Goal: Information Seeking & Learning: Learn about a topic

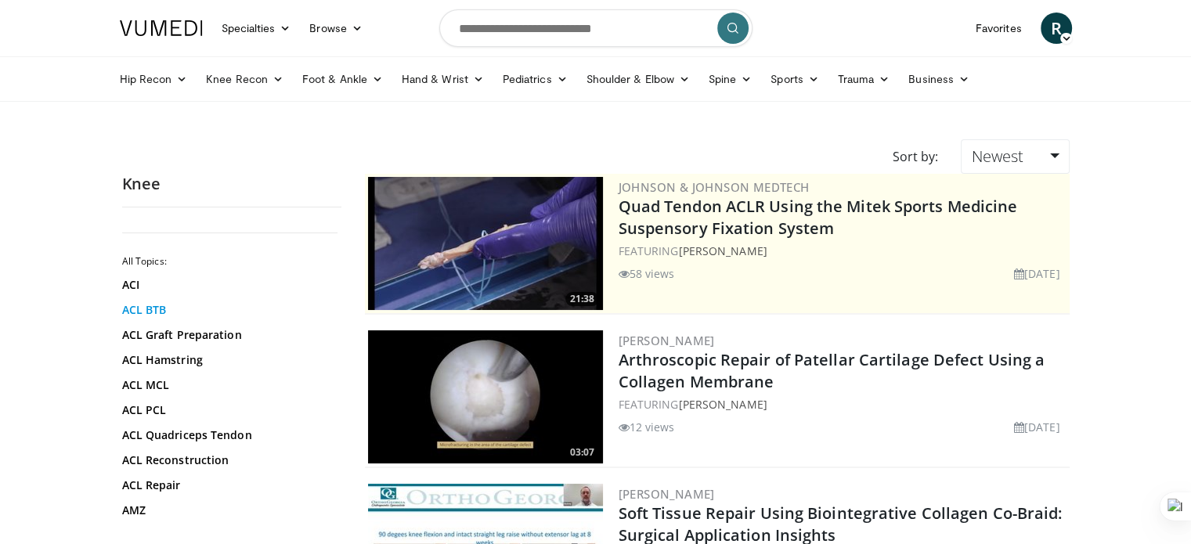
click at [165, 307] on link "ACL BTB" at bounding box center [227, 310] width 211 height 16
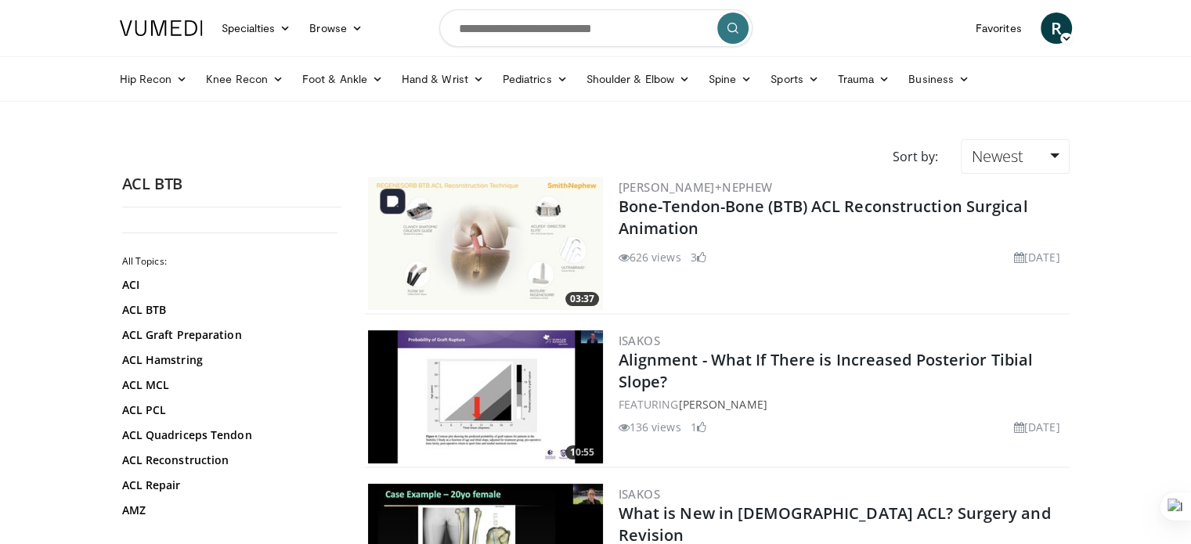
click at [521, 219] on img at bounding box center [485, 243] width 235 height 133
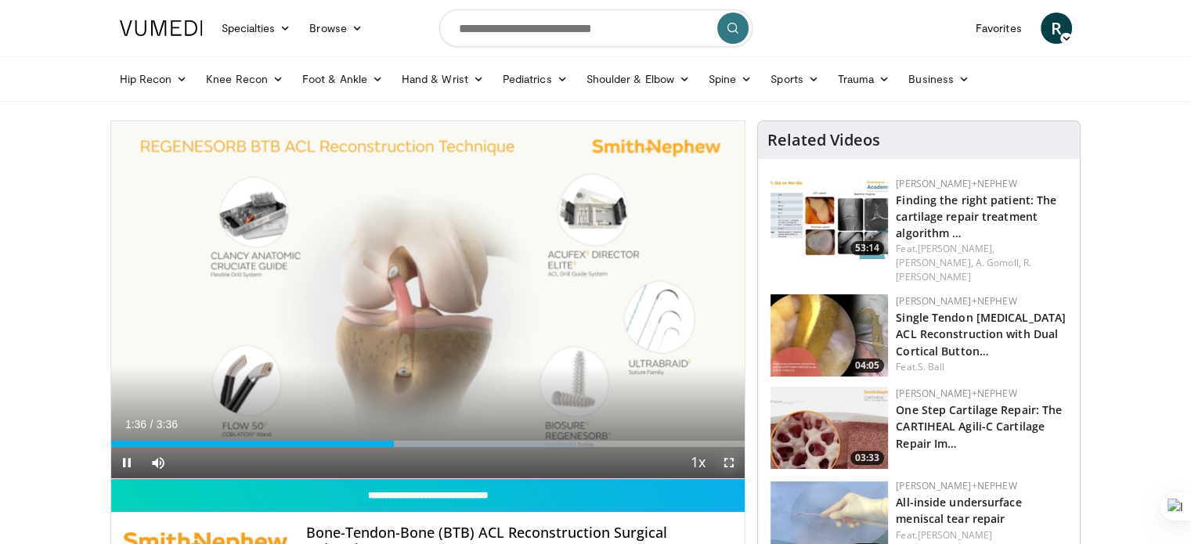
click at [732, 463] on span "Video Player" at bounding box center [729, 462] width 31 height 31
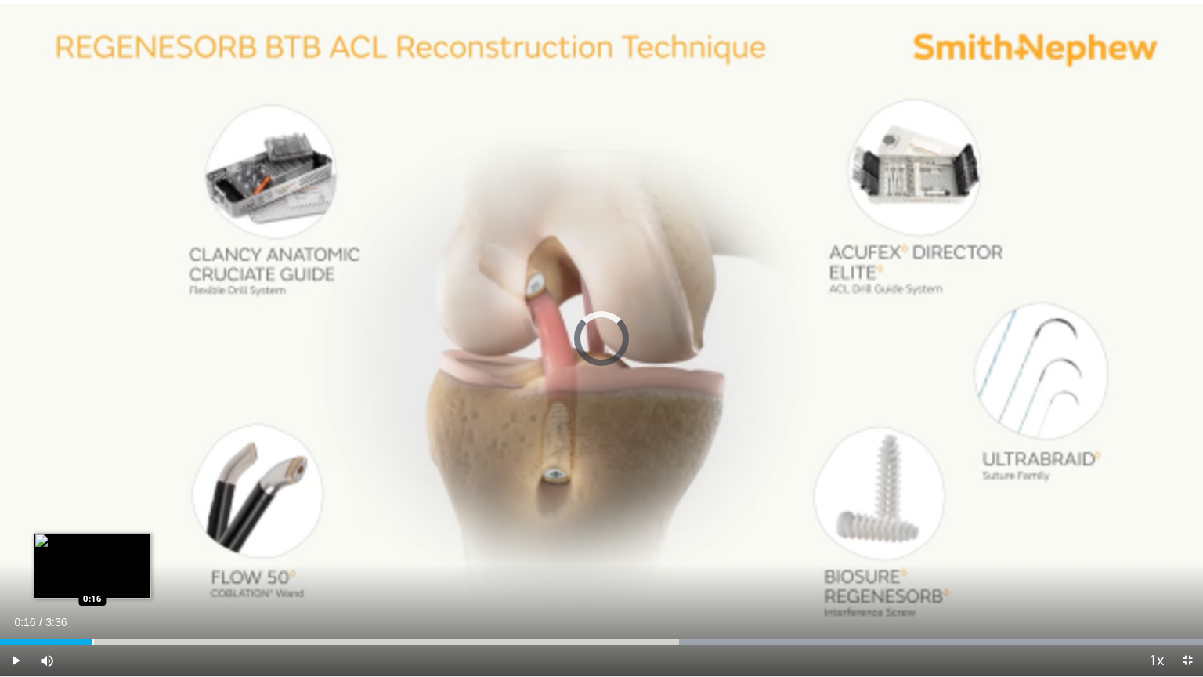
click at [92, 544] on div "Loaded : 100.00% 0:16 0:16" at bounding box center [601, 637] width 1203 height 15
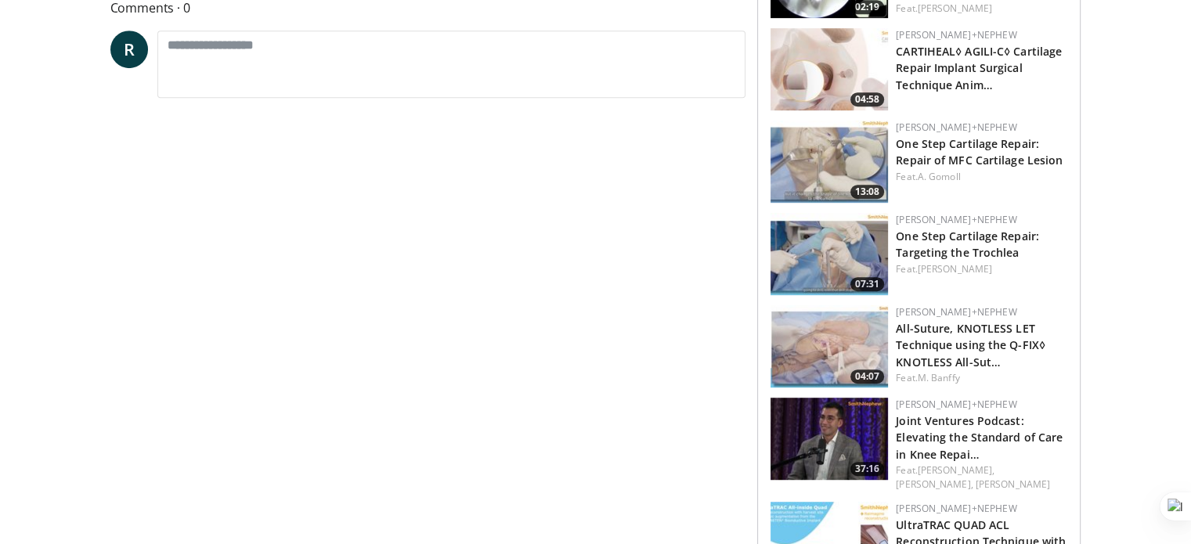
scroll to position [971, 0]
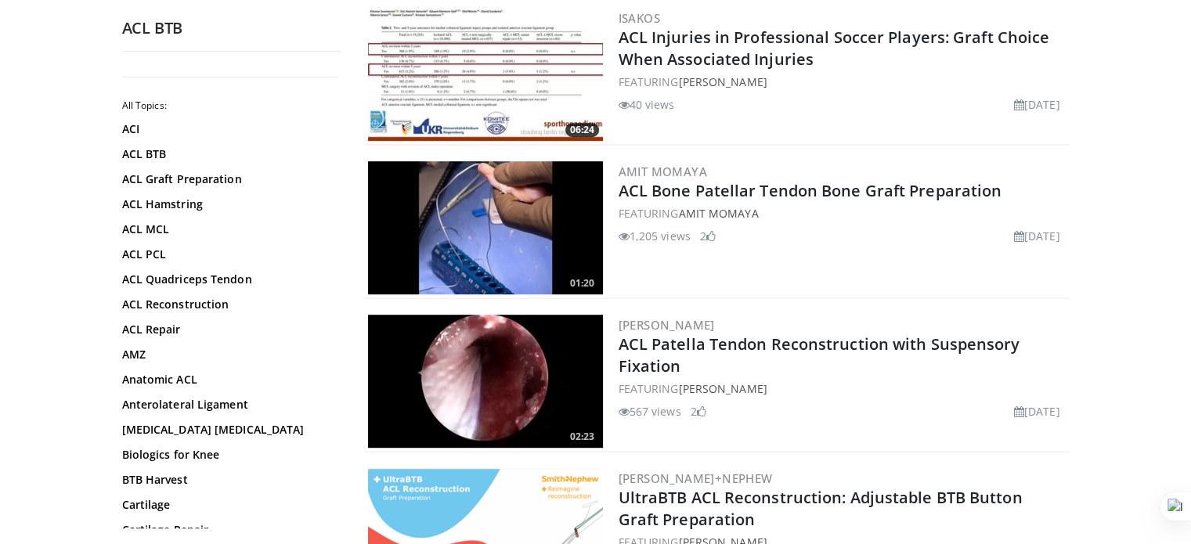
scroll to position [804, 0]
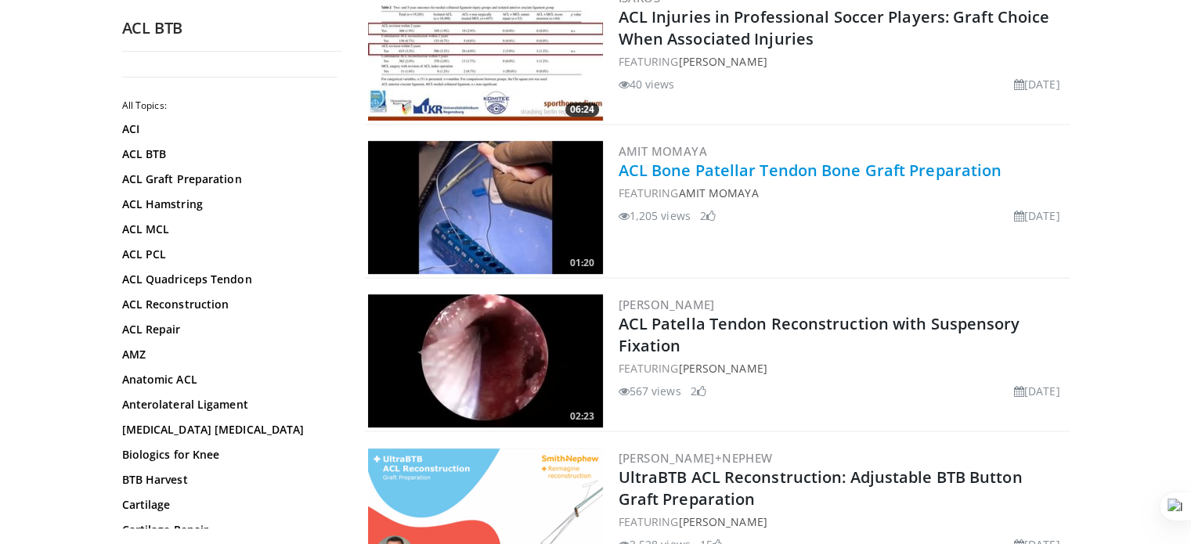
click at [774, 168] on link "ACL Bone Patellar Tendon Bone Graft Preparation" at bounding box center [811, 170] width 384 height 21
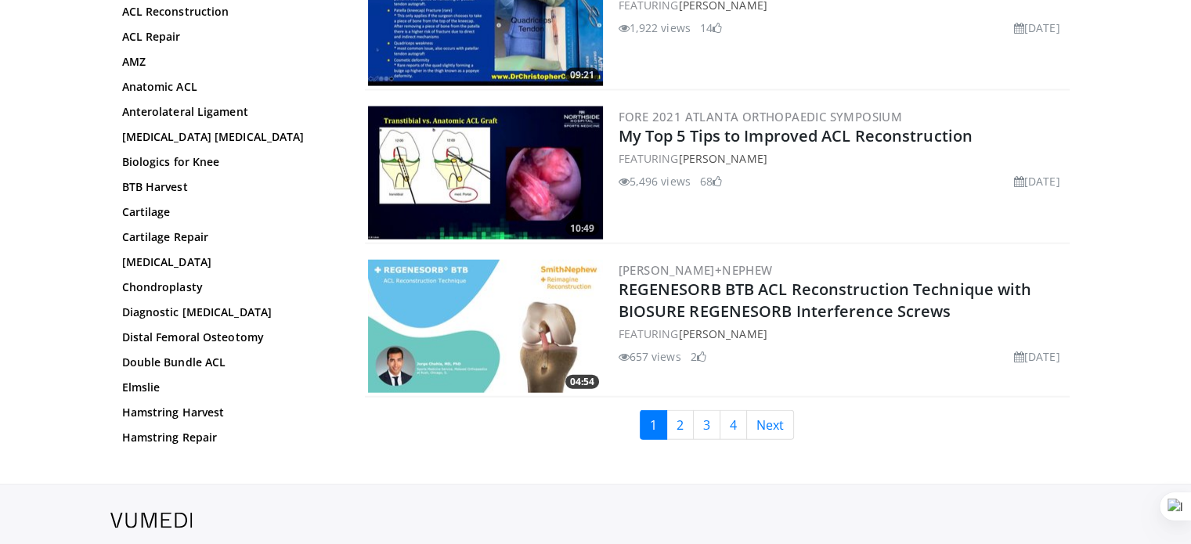
scroll to position [3665, 0]
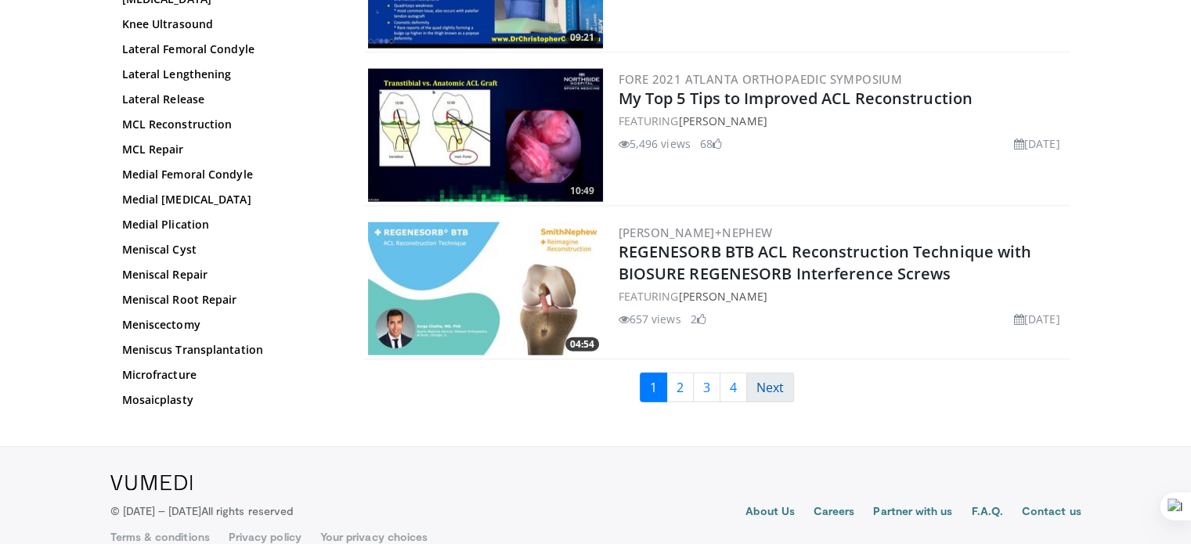
click at [774, 373] on link "Next" at bounding box center [770, 388] width 48 height 30
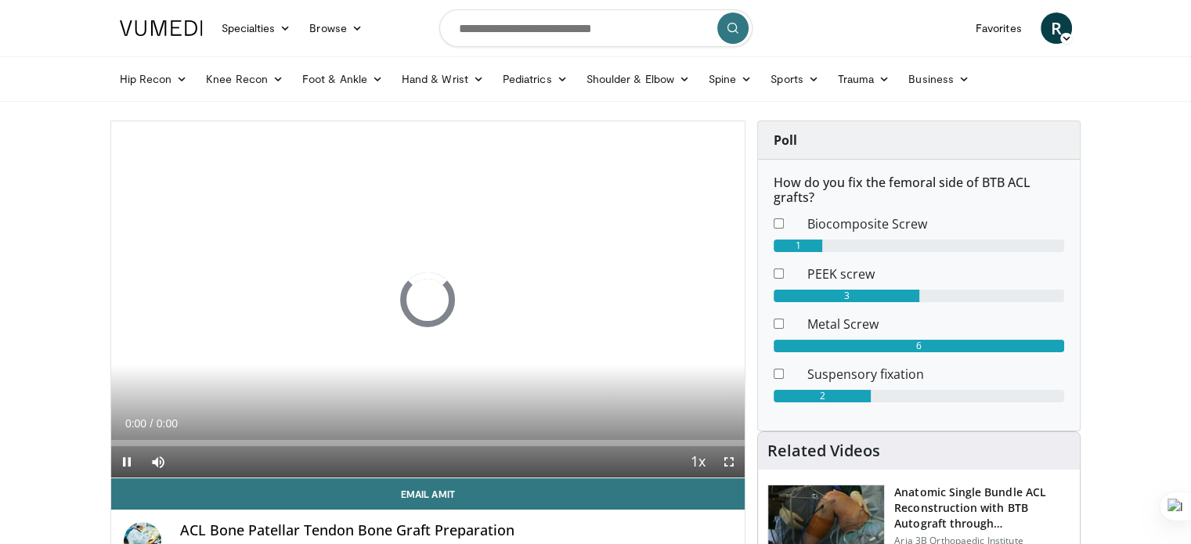
click at [774, 168] on div "How do you fix the femoral side of BTB ACL grafts? Biocomposite Screw 1 PEEK sc…" at bounding box center [919, 295] width 322 height 271
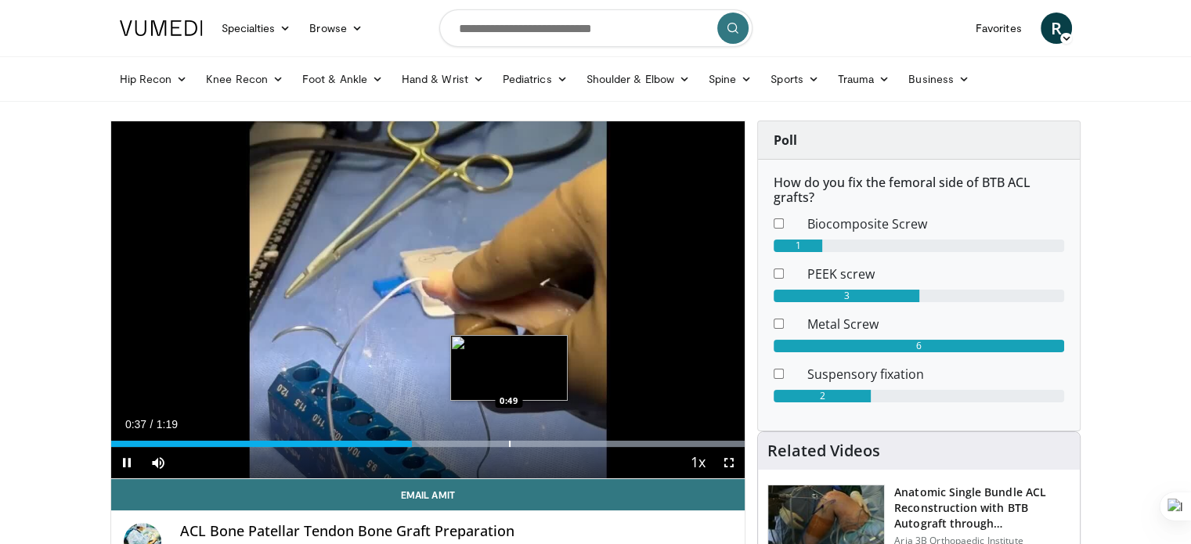
click at [509, 443] on div "Progress Bar" at bounding box center [510, 444] width 2 height 6
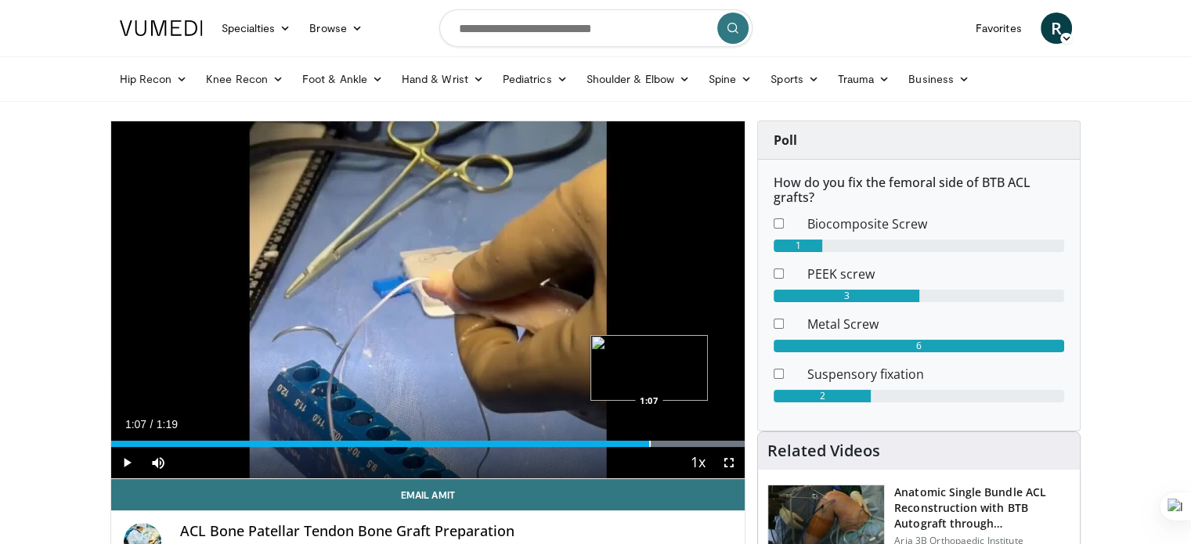
click at [649, 441] on div "Progress Bar" at bounding box center [650, 444] width 2 height 6
click at [714, 438] on div "Loaded : 100.00% 1:15 1:15" at bounding box center [428, 439] width 634 height 15
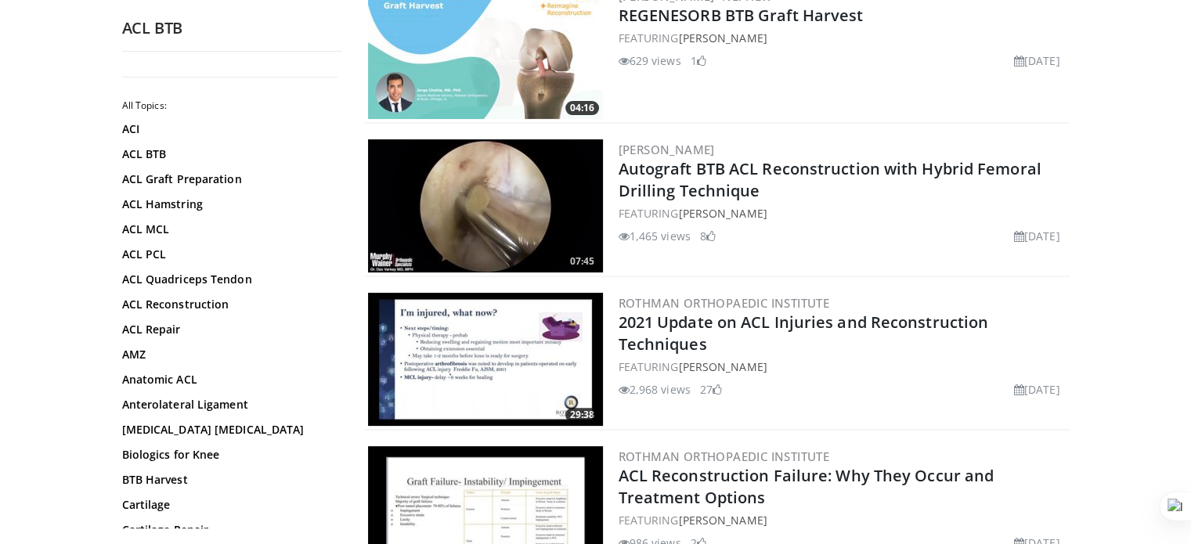
scroll to position [376, 0]
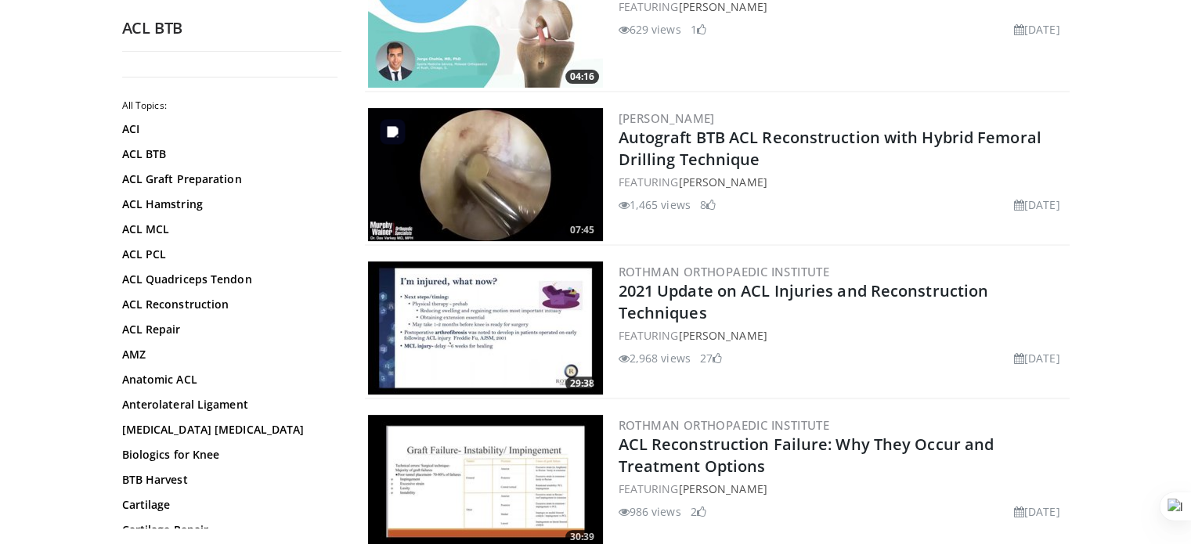
click at [507, 168] on img at bounding box center [485, 174] width 235 height 133
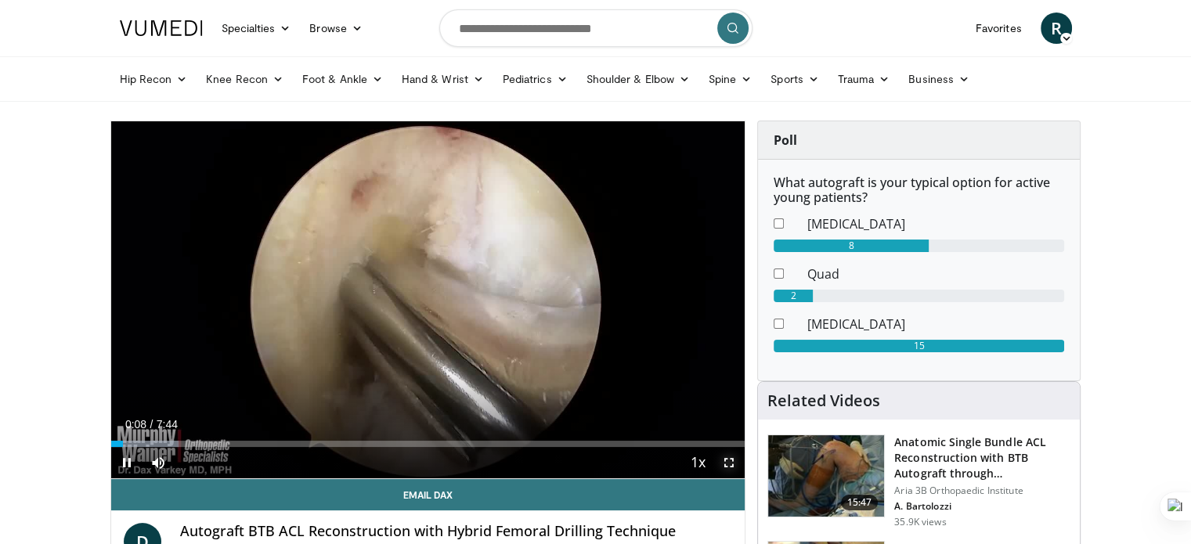
click at [728, 461] on span "Video Player" at bounding box center [729, 462] width 31 height 31
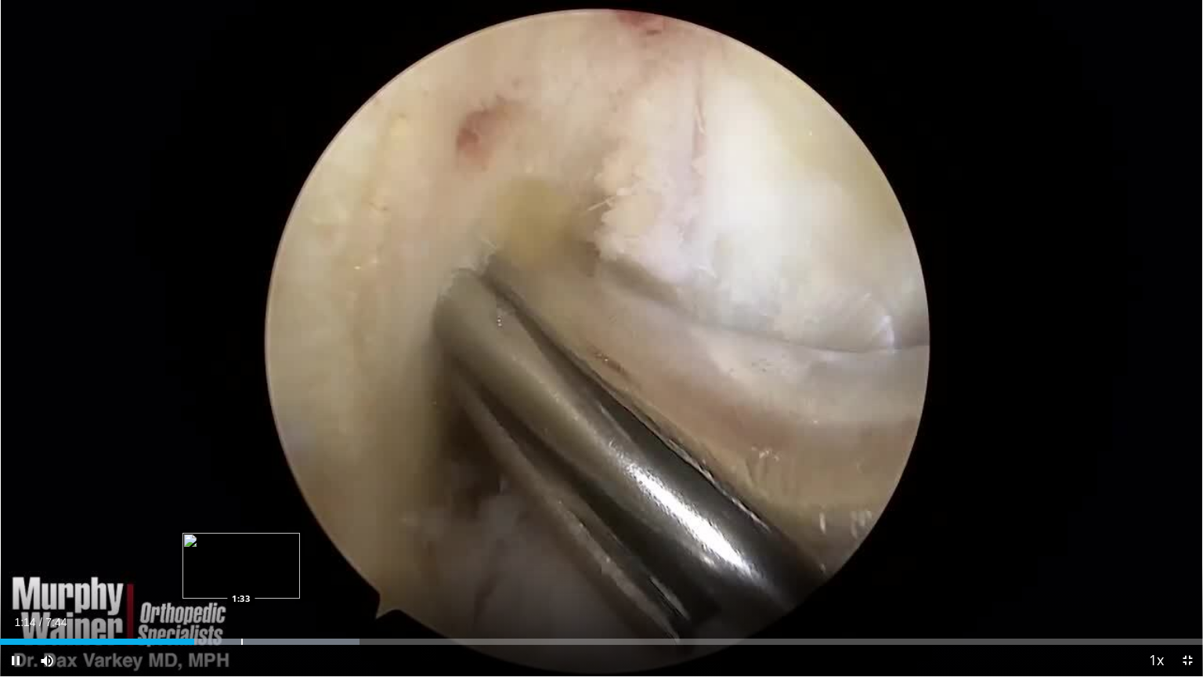
click at [241, 544] on div "Progress Bar" at bounding box center [242, 641] width 2 height 6
click at [322, 544] on div "Loaded : 34.13% 2:04 2:04" at bounding box center [601, 637] width 1203 height 15
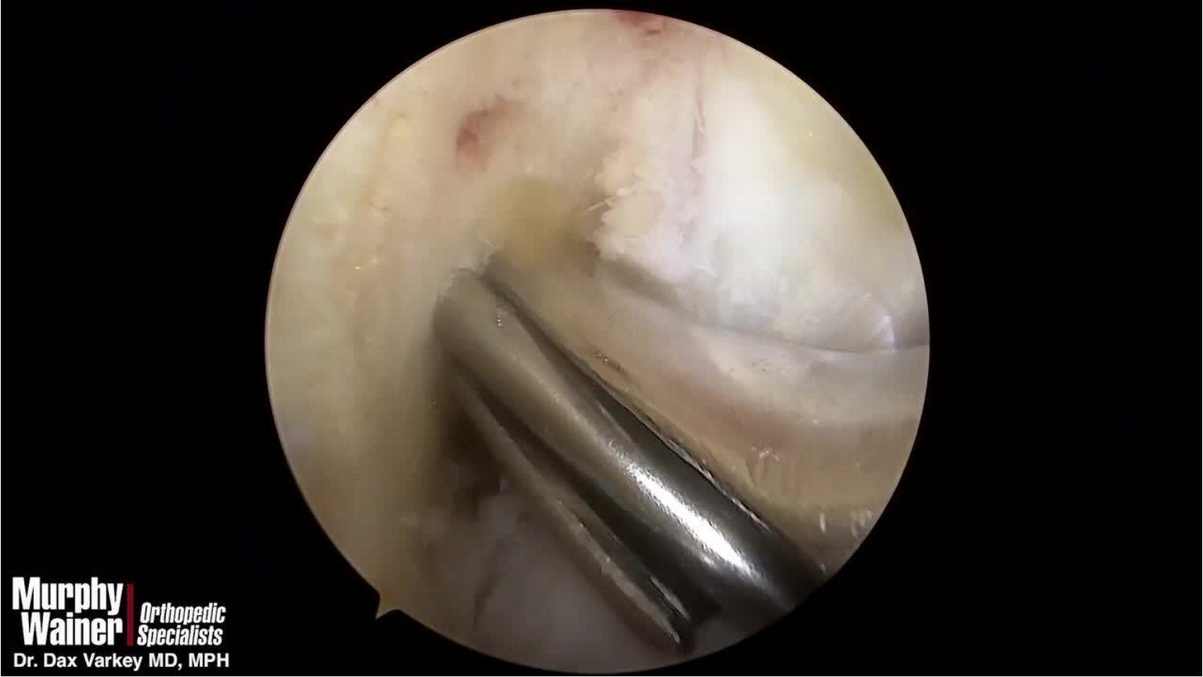
click at [322, 544] on div "10 seconds Tap to unmute" at bounding box center [601, 338] width 1203 height 676
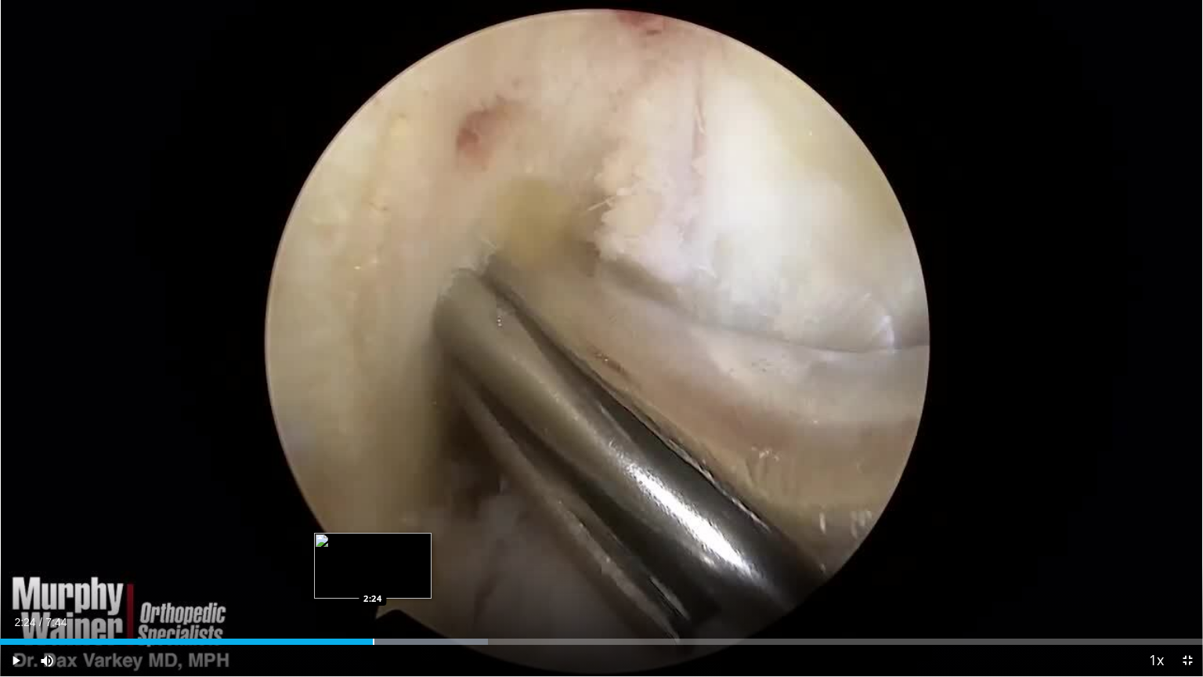
click at [373, 544] on div "Loaded : 40.53% 2:24 2:24" at bounding box center [601, 637] width 1203 height 15
click at [352, 544] on div "Loaded : 44.80% 2:16 2:16" at bounding box center [601, 637] width 1203 height 15
click at [327, 544] on div "Progress Bar" at bounding box center [328, 641] width 2 height 6
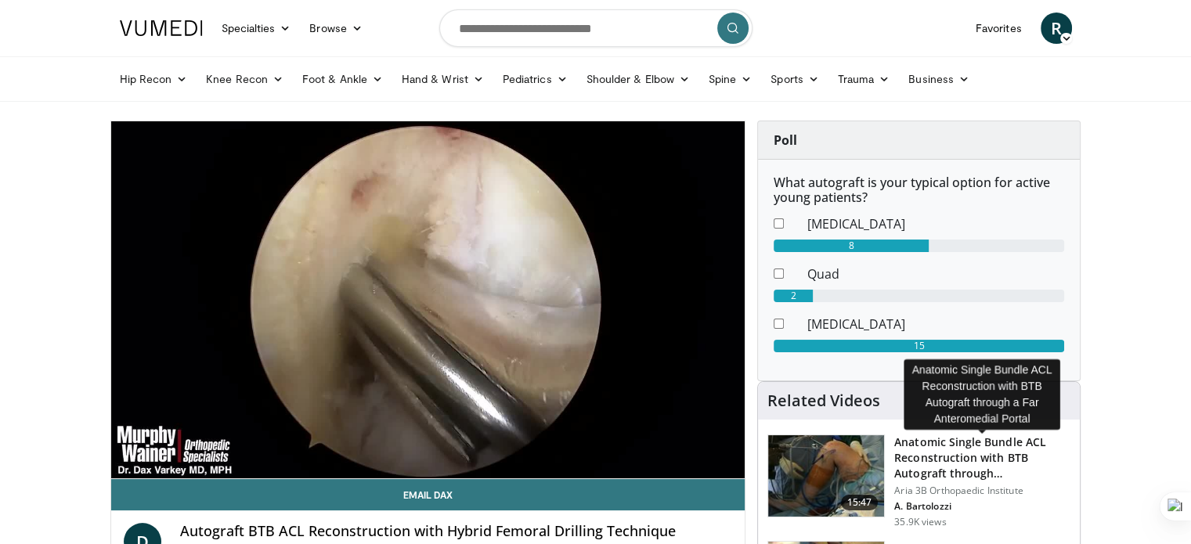
click at [962, 457] on h3 "Anatomic Single Bundle ACL Reconstruction with BTB Autograft through…" at bounding box center [982, 458] width 176 height 47
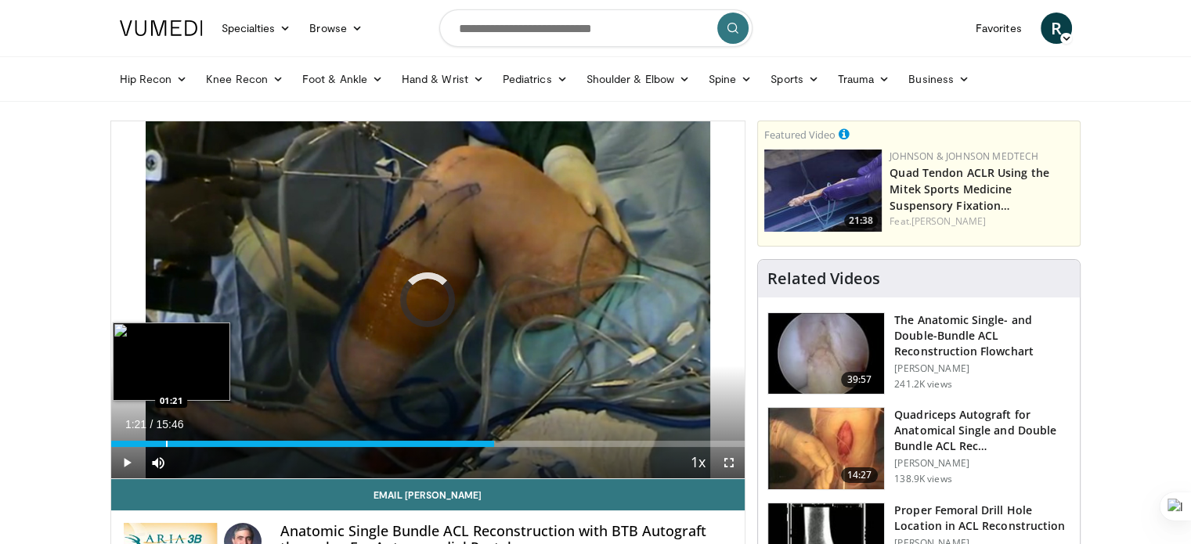
click at [166, 441] on div "Progress Bar" at bounding box center [167, 444] width 2 height 6
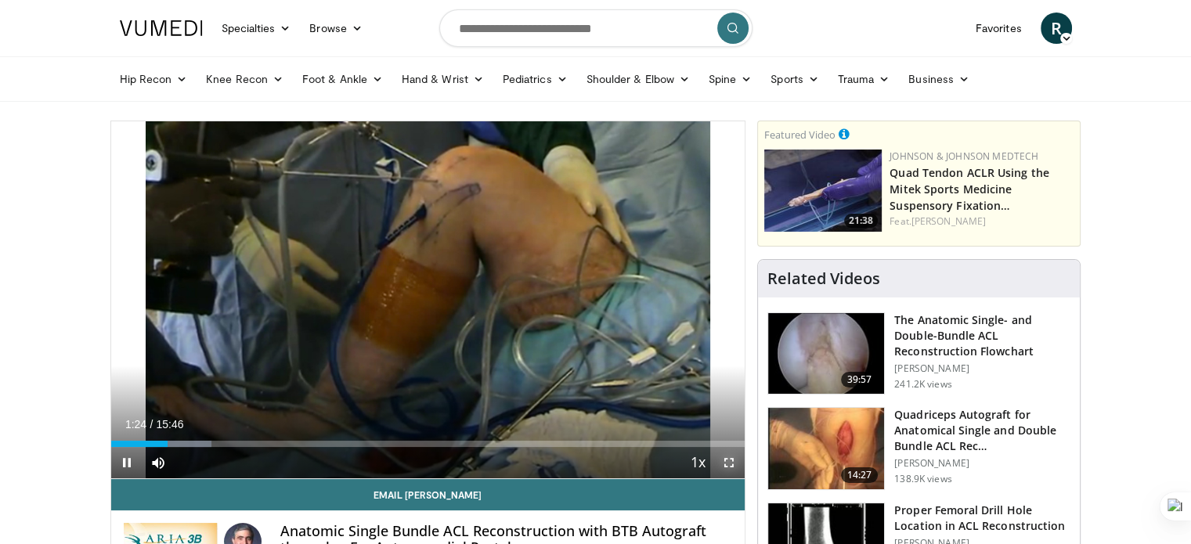
click at [726, 457] on span "Video Player" at bounding box center [729, 462] width 31 height 31
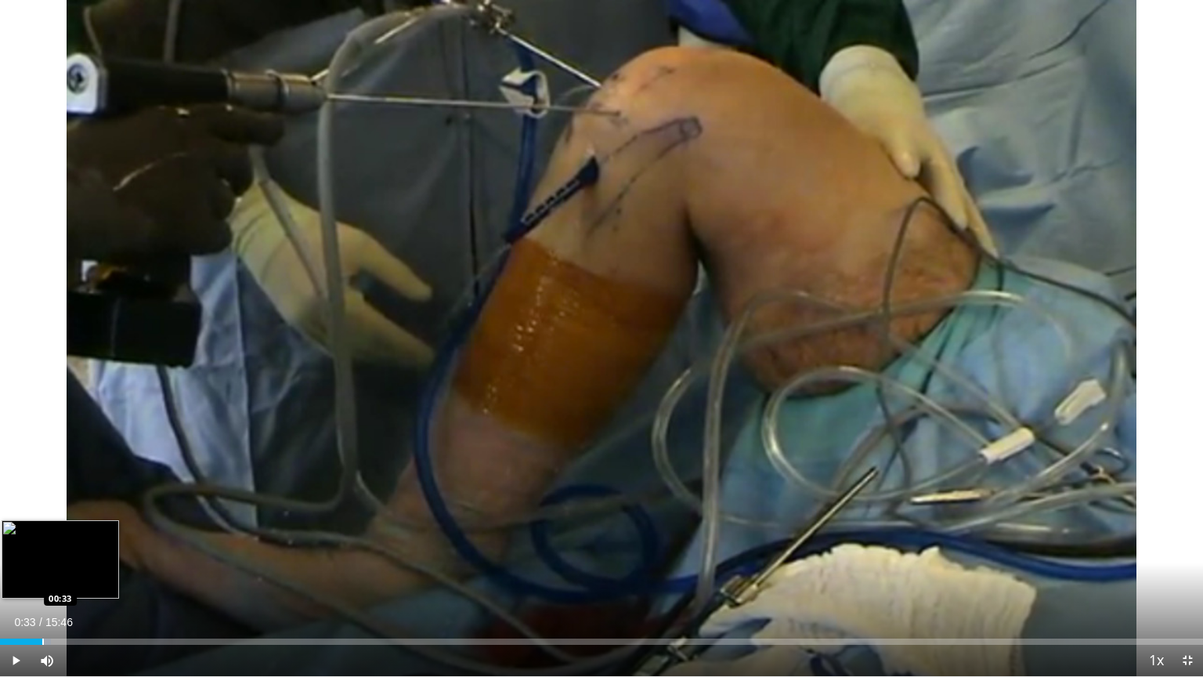
click at [42, 544] on div "Loaded : 4.23% 00:33 00:33" at bounding box center [601, 637] width 1203 height 15
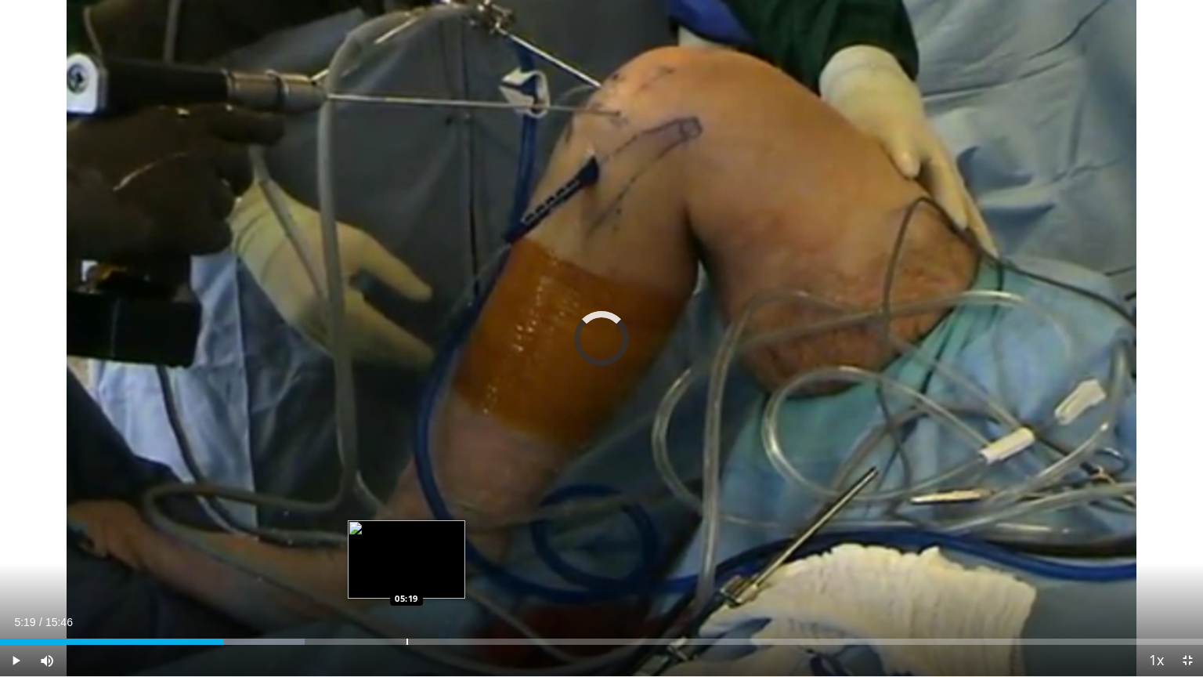
click at [406, 544] on div "Loaded : 25.31% 05:19 05:19" at bounding box center [601, 637] width 1203 height 15
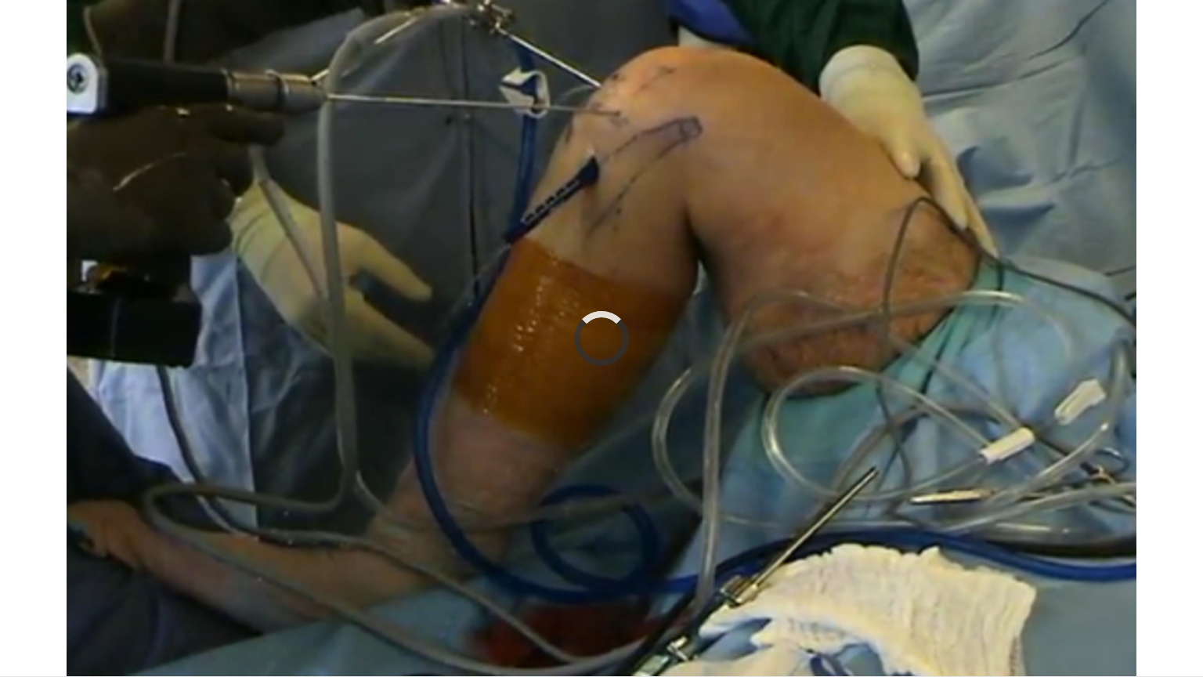
click at [406, 544] on video-js "**********" at bounding box center [601, 338] width 1203 height 677
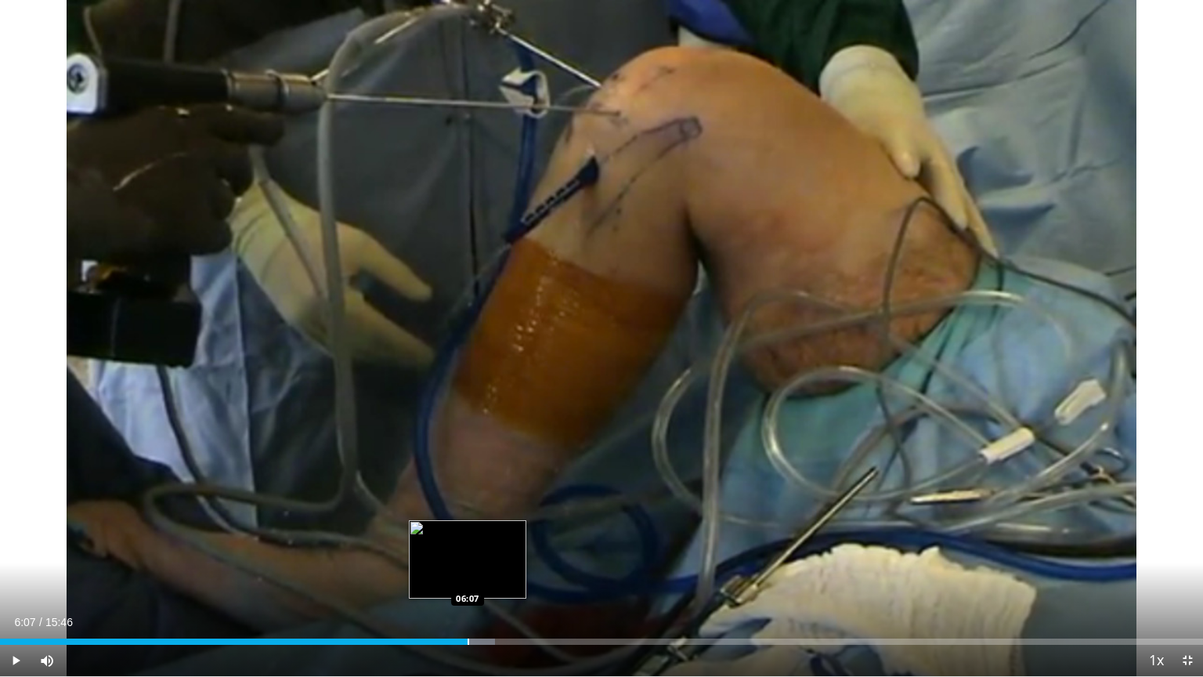
click at [467, 544] on div "Loaded : 41.14% 06:07 06:07" at bounding box center [601, 637] width 1203 height 15
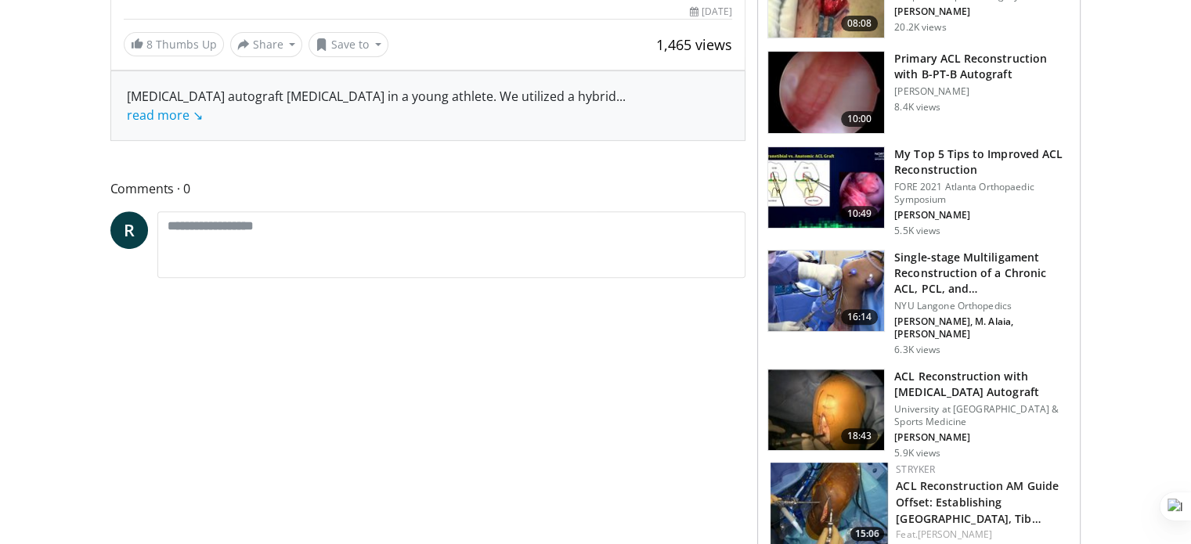
scroll to position [588, 0]
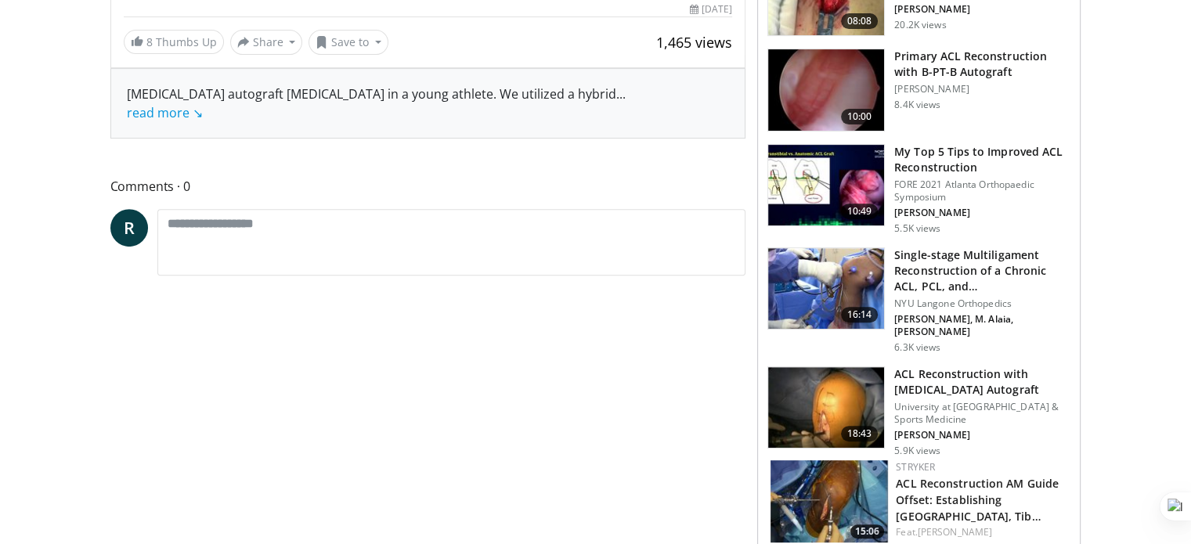
click at [808, 402] on img at bounding box center [826, 407] width 116 height 81
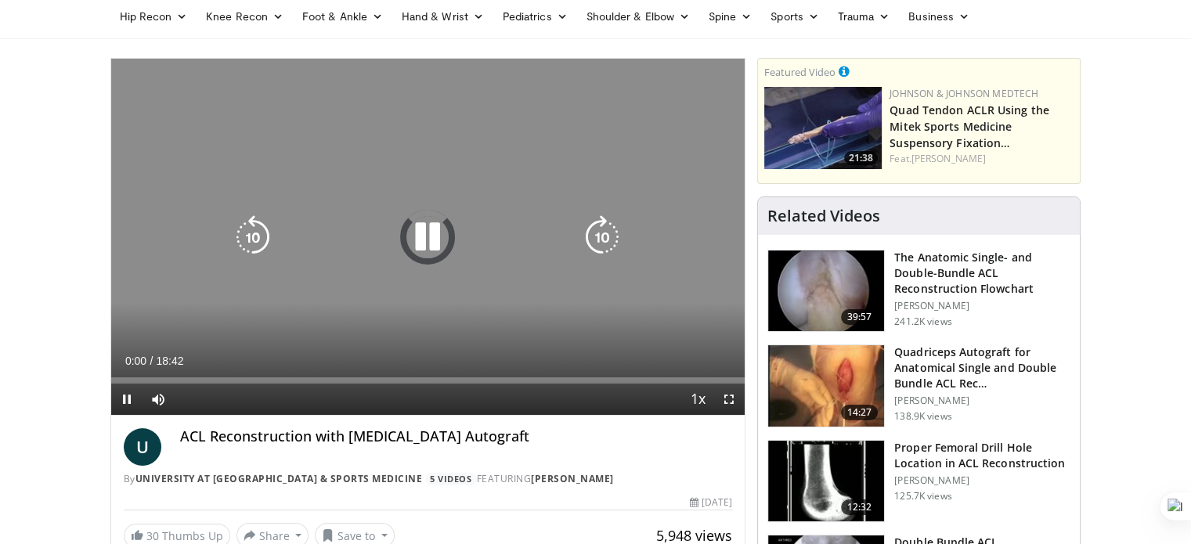
scroll to position [94, 0]
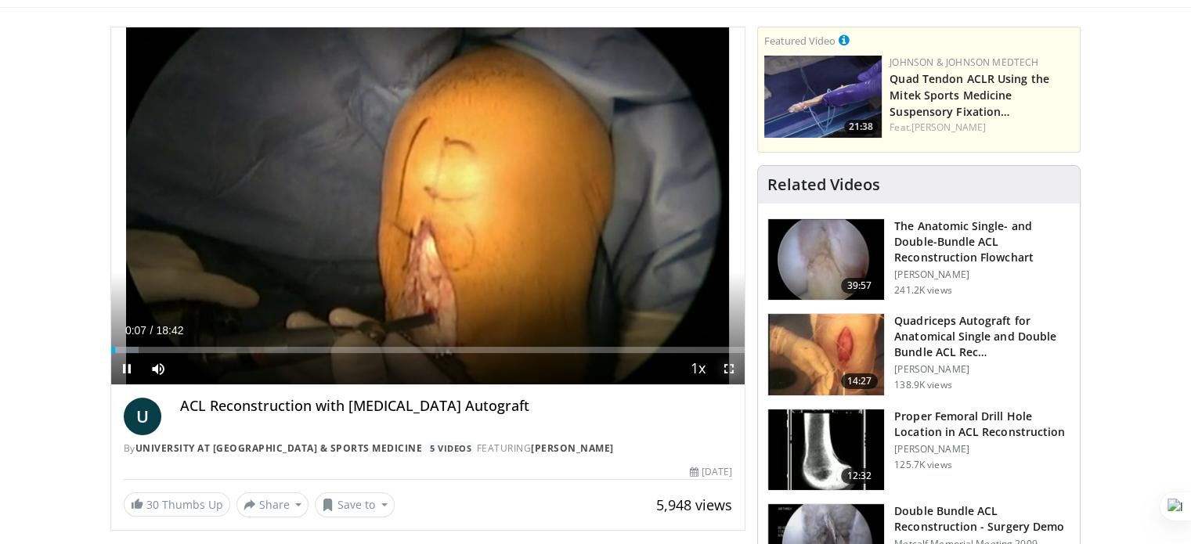
click at [727, 370] on span "Video Player" at bounding box center [729, 368] width 31 height 31
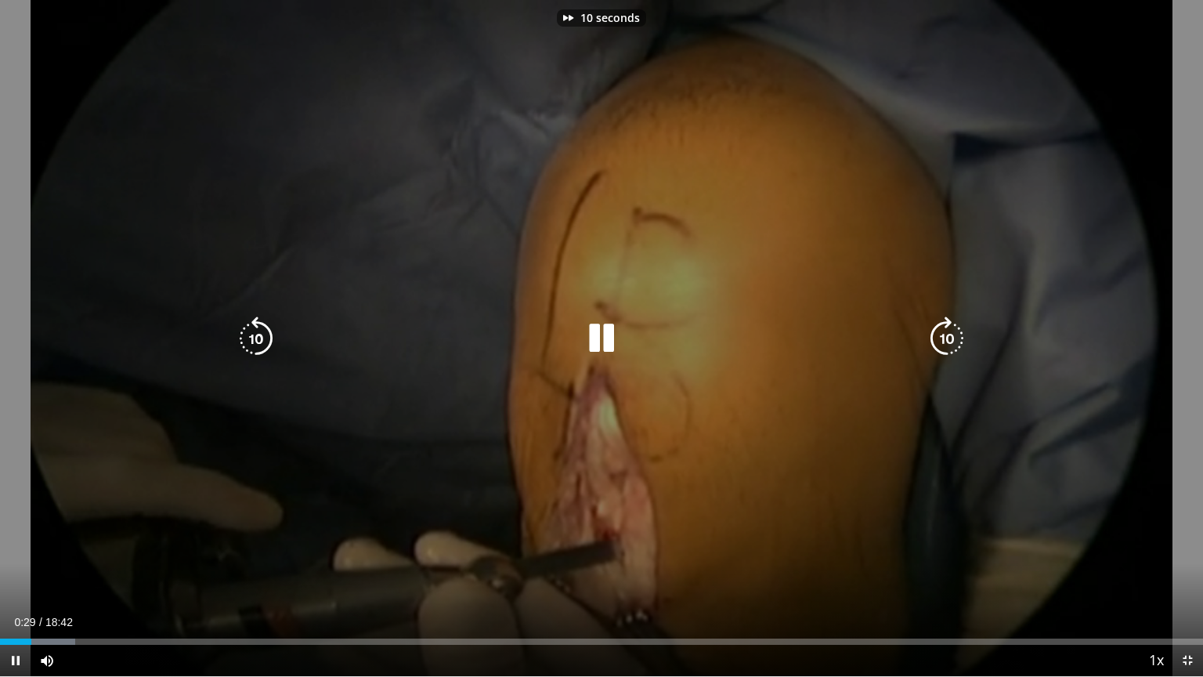
click at [20, 544] on video-js "**********" at bounding box center [601, 338] width 1203 height 677
